Goal: Task Accomplishment & Management: Manage account settings

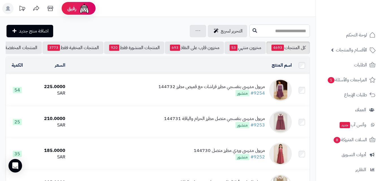
click at [288, 27] on input "text" at bounding box center [279, 31] width 61 height 13
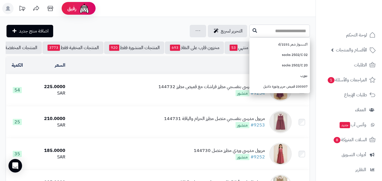
click at [282, 33] on input "text" at bounding box center [279, 31] width 61 height 13
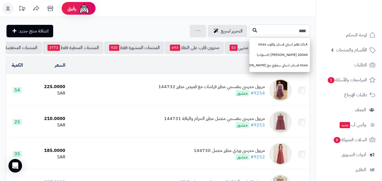
type input "****"
click at [253, 31] on icon at bounding box center [255, 30] width 5 height 5
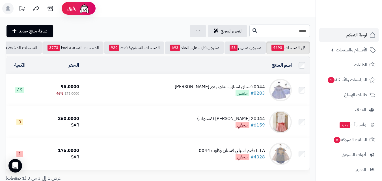
drag, startPoint x: 294, startPoint y: 33, endPoint x: 360, endPoint y: 35, distance: 65.1
click at [360, 35] on div "رفيق ! الطلبات معالجة مكتمل إرجاع المنتجات العملاء المتواجدون الان 20314 عملاء …" at bounding box center [191, 113] width 382 height 226
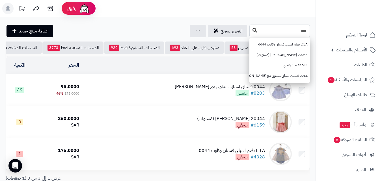
type input "***"
click at [253, 31] on icon at bounding box center [255, 30] width 5 height 5
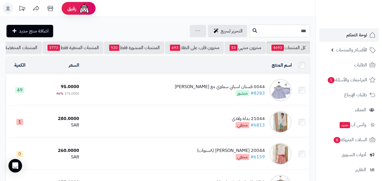
drag, startPoint x: 231, startPoint y: 31, endPoint x: 363, endPoint y: 38, distance: 131.7
click at [363, 38] on div "رفيق ! الطلبات معالجة مكتمل إرجاع المنتجات العملاء المتواجدون الان 20314 عملاء …" at bounding box center [191, 129] width 382 height 258
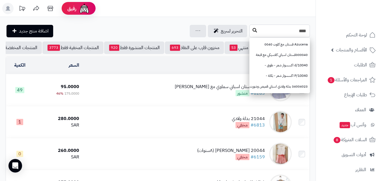
type input "****"
click at [253, 32] on icon at bounding box center [255, 30] width 5 height 5
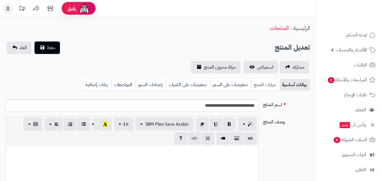
click at [264, 84] on link "خيارات المنتج" at bounding box center [265, 84] width 29 height 11
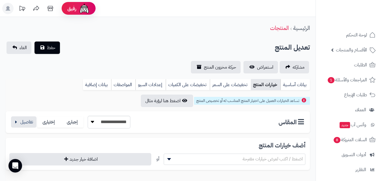
click at [269, 82] on link "خيارات المنتج" at bounding box center [266, 84] width 30 height 11
click at [35, 122] on button "button" at bounding box center [23, 121] width 25 height 11
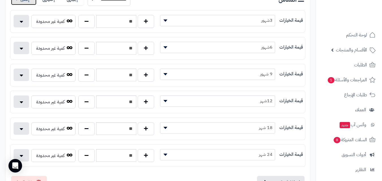
scroll to position [124, 0]
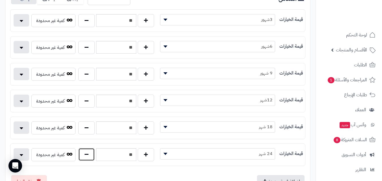
click at [91, 157] on button "button" at bounding box center [86, 154] width 16 height 13
type input "**"
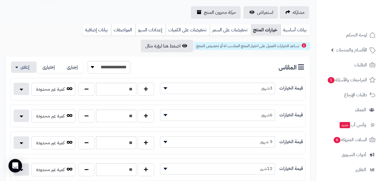
scroll to position [11, 0]
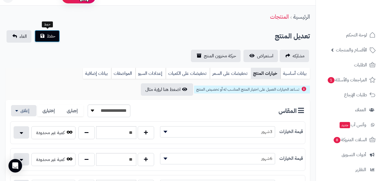
click at [45, 33] on button "حفظ" at bounding box center [47, 36] width 25 height 12
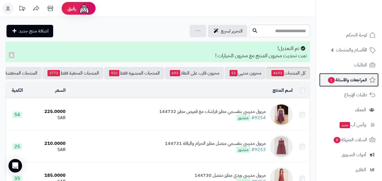
click at [360, 80] on span "المراجعات والأسئلة 1" at bounding box center [348, 80] width 40 height 8
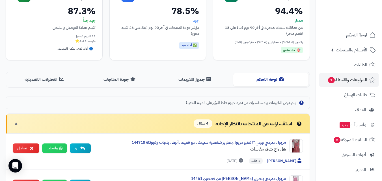
scroll to position [13, 0]
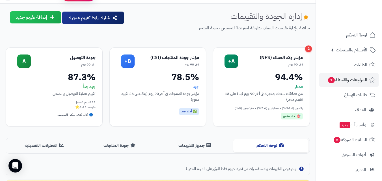
click at [352, 87] on ul "لوحة التحكم الأقسام والمنتجات المنتجات مخزون الخيارات الأقسام الماركات مواصفات …" at bounding box center [349, 132] width 66 height 208
click at [344, 97] on link "طلبات الإرجاع" at bounding box center [348, 95] width 59 height 14
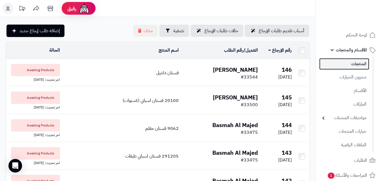
click at [342, 67] on link "المنتجات" at bounding box center [344, 64] width 50 height 12
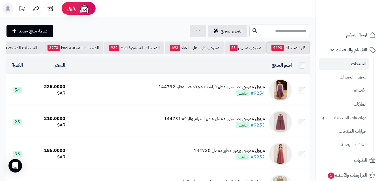
click at [294, 30] on input "text" at bounding box center [279, 31] width 61 height 13
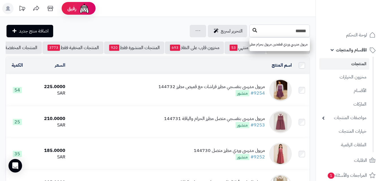
type input "******"
click at [253, 31] on icon at bounding box center [255, 30] width 5 height 5
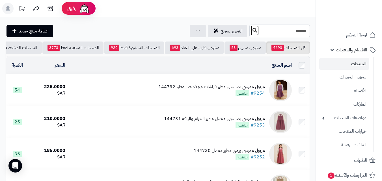
click at [253, 29] on icon at bounding box center [255, 30] width 5 height 5
click at [251, 32] on button at bounding box center [255, 30] width 8 height 11
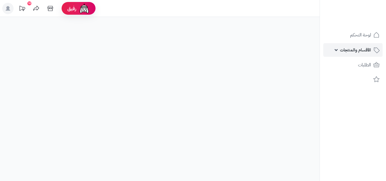
click at [353, 51] on span "الأقسام والمنتجات" at bounding box center [355, 50] width 31 height 8
click at [348, 53] on span "الأقسام والمنتجات" at bounding box center [355, 50] width 31 height 8
click at [362, 53] on span "الأقسام والمنتجات" at bounding box center [355, 50] width 31 height 8
click at [357, 51] on span "الأقسام والمنتجات" at bounding box center [355, 50] width 31 height 8
click at [351, 51] on span "الأقسام والمنتجات" at bounding box center [355, 50] width 31 height 8
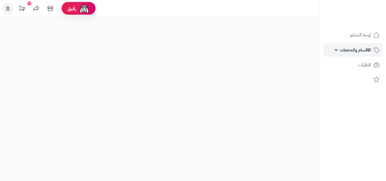
click at [352, 48] on span "الأقسام والمنتجات" at bounding box center [355, 50] width 31 height 8
click at [355, 44] on link "الأقسام والمنتجات" at bounding box center [353, 50] width 59 height 14
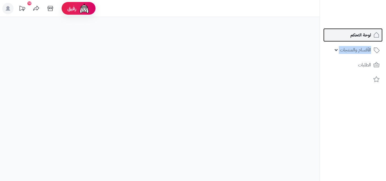
click at [363, 29] on link "لوحة التحكم" at bounding box center [353, 35] width 59 height 14
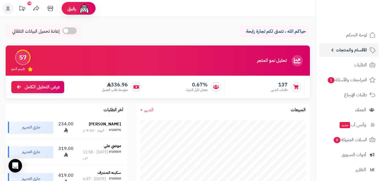
click at [332, 57] on link "الأقسام والمنتجات" at bounding box center [348, 50] width 59 height 14
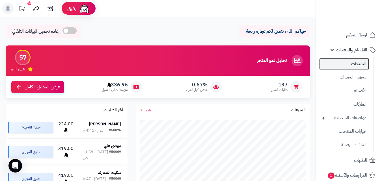
click at [336, 70] on link "المنتجات" at bounding box center [344, 64] width 50 height 12
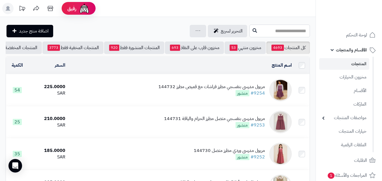
click at [294, 33] on input "text" at bounding box center [279, 31] width 61 height 13
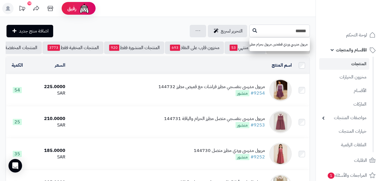
type input "******"
click at [282, 41] on link "مريول مدرسي وردي قطعتين مريول بحزام مطرز مع قميص مطرز أبيض 144708" at bounding box center [279, 44] width 61 height 10
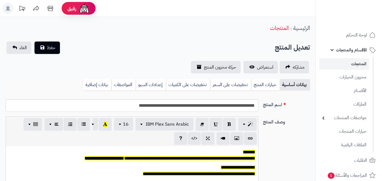
scroll to position [47, 0]
click at [276, 83] on link "خيارات المنتج" at bounding box center [265, 84] width 29 height 11
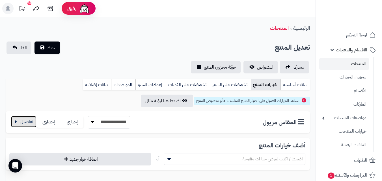
click at [30, 122] on button "button" at bounding box center [23, 121] width 25 height 11
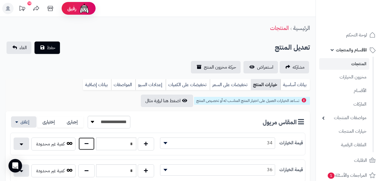
click at [91, 145] on button "button" at bounding box center [86, 143] width 16 height 13
type input "*"
click at [85, 170] on button "button" at bounding box center [86, 170] width 16 height 13
type input "*"
click at [55, 48] on span "حفظ" at bounding box center [51, 47] width 8 height 7
